Goal: Register for event/course

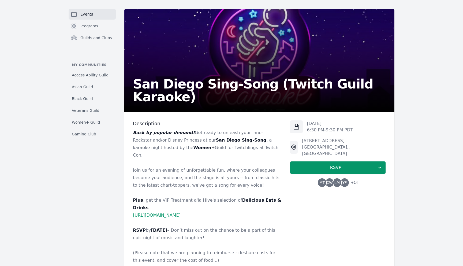
scroll to position [29, 0]
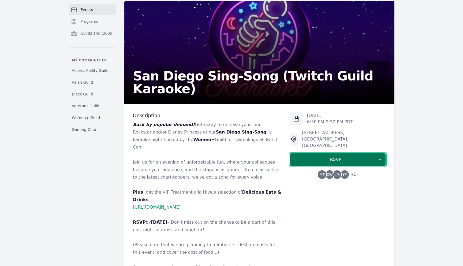
click at [380, 158] on icon "button" at bounding box center [379, 159] width 3 height 2
click at [393, 142] on div "Description Back by popular demand! Get ready to unleash your inner Rockstar an…" at bounding box center [259, 233] width 270 height 258
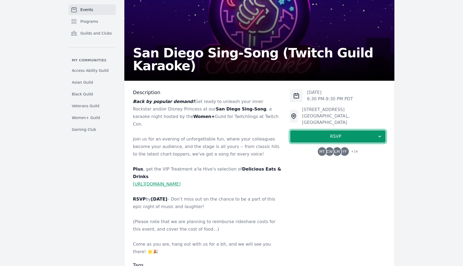
scroll to position [11, 0]
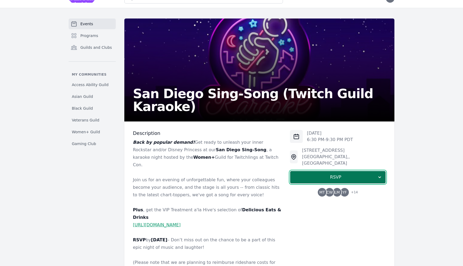
click at [362, 174] on span "RSVP" at bounding box center [335, 177] width 82 height 6
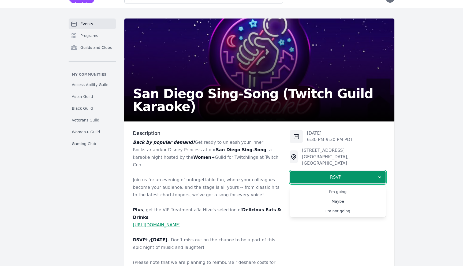
click at [384, 145] on div "[DATE] 6:30 PM - 9:30 PM PDT [STREET_ADDRESS] RSVP I'm going Maybe I'm not goin…" at bounding box center [338, 163] width 96 height 66
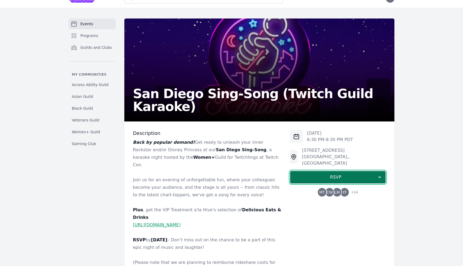
click at [304, 171] on button "RSVP" at bounding box center [338, 177] width 96 height 13
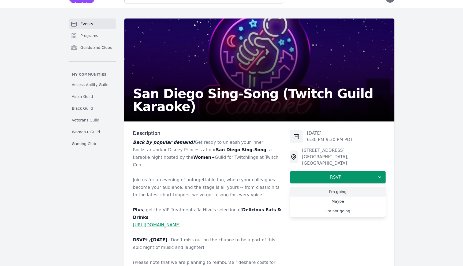
click at [310, 187] on link "I'm going" at bounding box center [338, 192] width 96 height 10
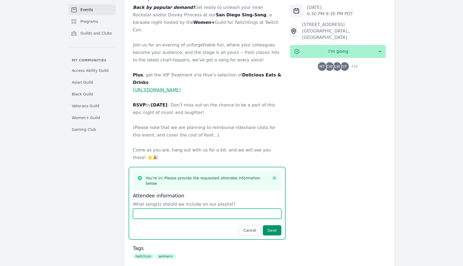
click at [259, 208] on input "What song(s) should we include on our playlist?" at bounding box center [207, 213] width 148 height 10
type input "Under the sea"
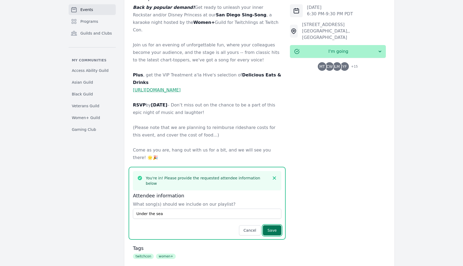
click at [274, 225] on button "Save" at bounding box center [272, 230] width 18 height 10
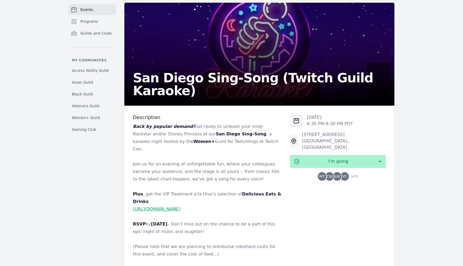
scroll to position [0, 0]
